Goal: Check status: Check status

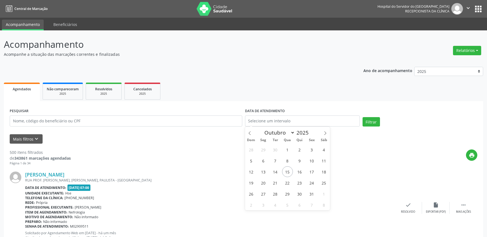
select select "9"
click at [222, 124] on input "text" at bounding box center [126, 121] width 232 height 11
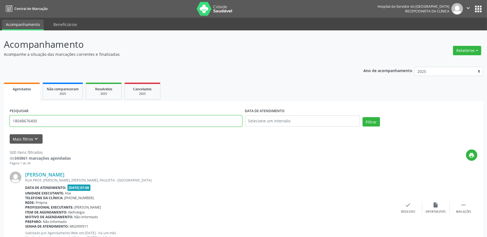
click at [362, 117] on button "Filtrar" at bounding box center [370, 121] width 17 height 9
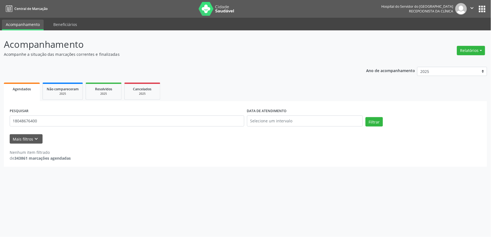
click at [143, 110] on div "PESQUISAR 18048676400" at bounding box center [126, 118] width 237 height 23
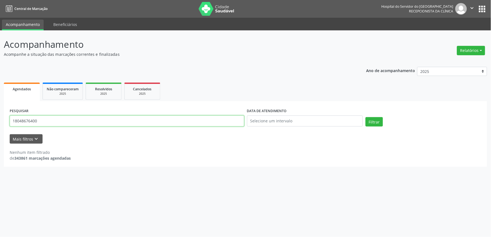
click at [145, 120] on input "18048676400" at bounding box center [127, 121] width 235 height 11
type input "1"
click at [366, 117] on button "Filtrar" at bounding box center [374, 121] width 17 height 9
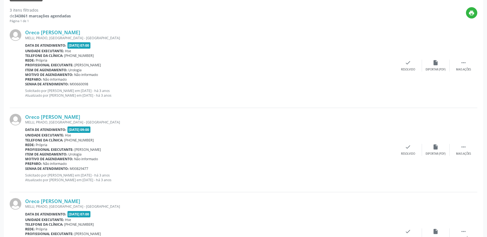
scroll to position [68, 0]
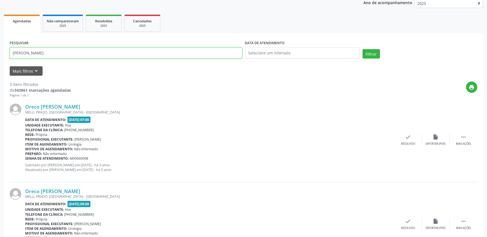
click at [123, 54] on input "[PERSON_NAME]" at bounding box center [126, 53] width 232 height 11
type input "o"
